Goal: Transaction & Acquisition: Purchase product/service

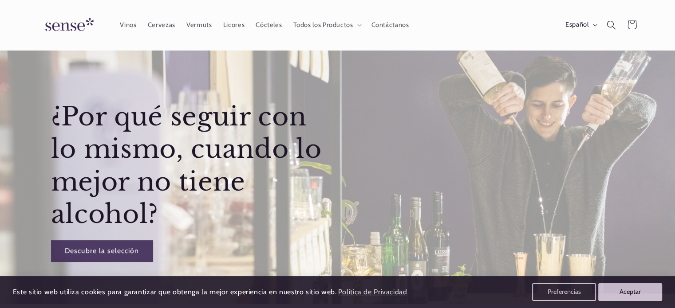
scroll to position [23, 0]
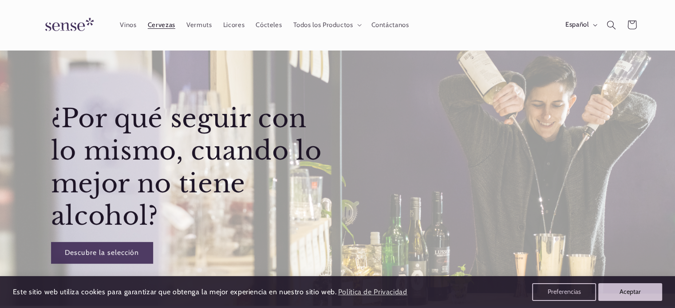
click at [153, 24] on span "Cervezas" at bounding box center [162, 25] width 28 height 8
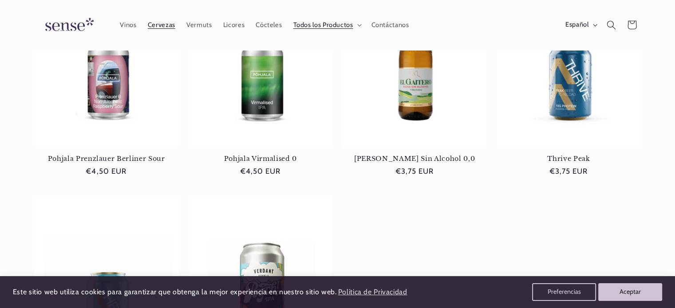
scroll to position [0, 591]
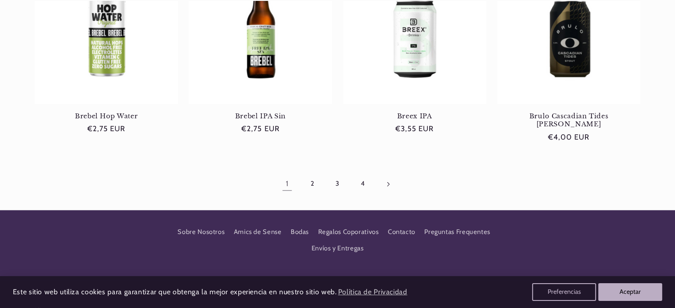
click at [385, 174] on link "Página siguiente" at bounding box center [388, 184] width 20 height 20
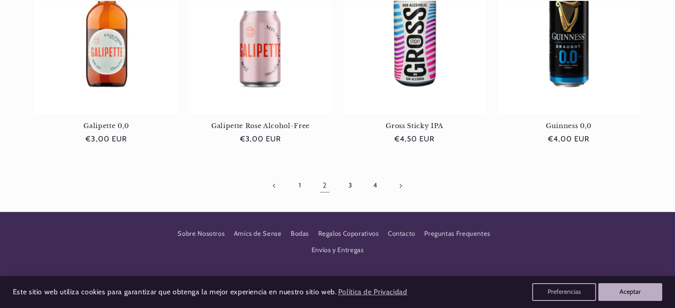
scroll to position [908, 0]
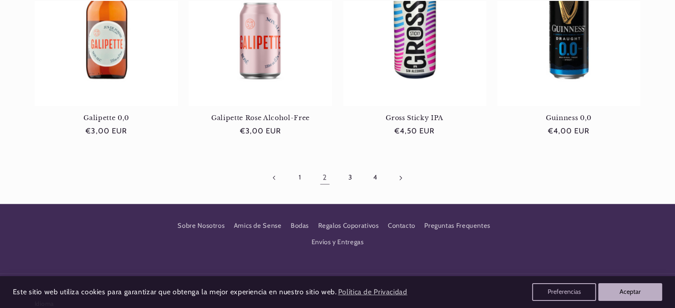
click at [401, 175] on icon "Página siguiente" at bounding box center [400, 177] width 3 height 5
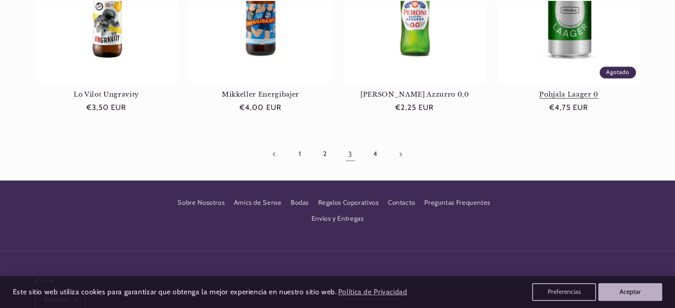
scroll to position [930, 0]
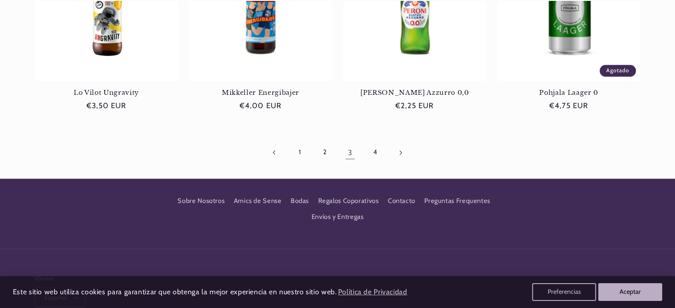
click at [398, 147] on link "Página siguiente" at bounding box center [400, 152] width 20 height 20
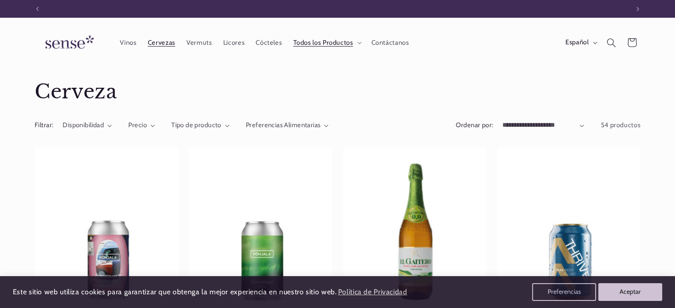
scroll to position [0, 591]
